Goal: Consume media (video, audio)

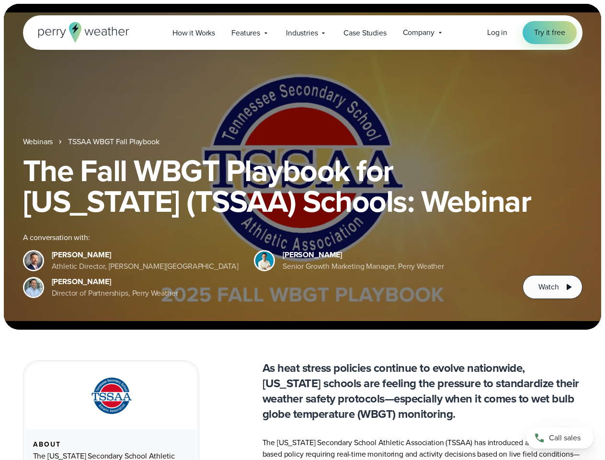
click at [302, 230] on div "The Fall WBGT Playbook for [US_STATE] (TSSAA) Schools: Webinar A conversation w…" at bounding box center [302, 227] width 559 height 144
click at [302, 33] on span "Industries" at bounding box center [302, 32] width 32 height 11
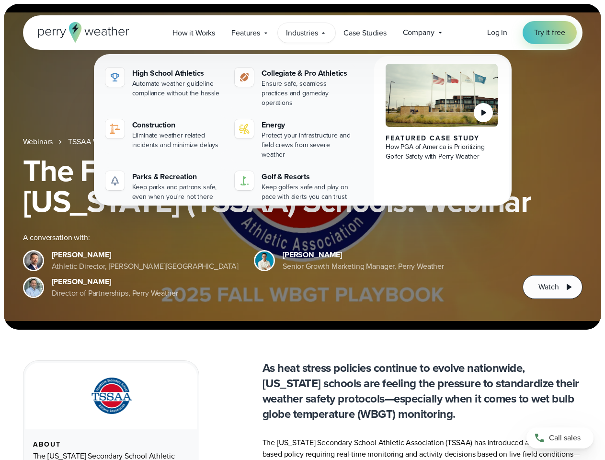
click at [302, 167] on h1 "The Fall WBGT Playbook for [US_STATE] (TSSAA) Schools: Webinar" at bounding box center [302, 185] width 559 height 61
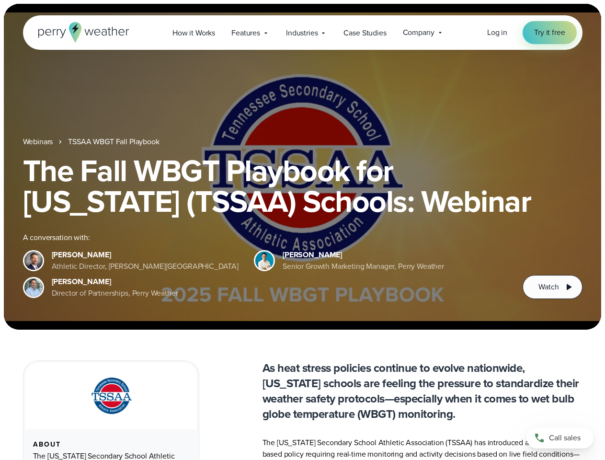
click at [114, 142] on link "TSSAA WBGT Fall Playbook" at bounding box center [113, 141] width 91 height 11
click at [552, 287] on span "Watch" at bounding box center [548, 286] width 20 height 11
